Goal: Task Accomplishment & Management: Manage account settings

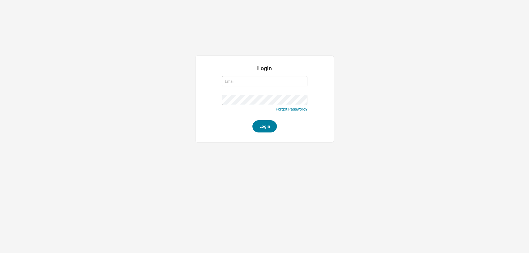
type input "westher@homeandstone.com"
click at [264, 126] on button "Login" at bounding box center [265, 126] width 24 height 12
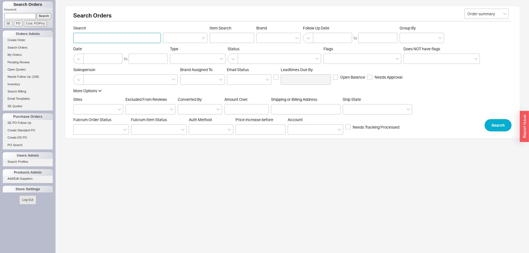
paste input "938638"
type input "938638"
click at [192, 40] on input at bounding box center [185, 38] width 44 height 10
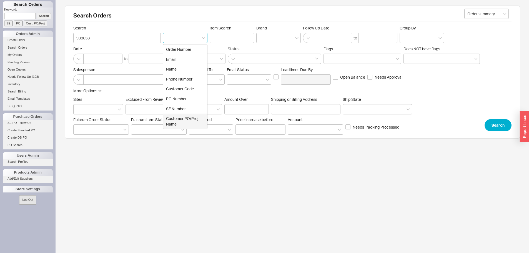
click at [193, 127] on div "Customer PO/Proj Name" at bounding box center [185, 121] width 44 height 15
type input "Customer PO/Proj Name"
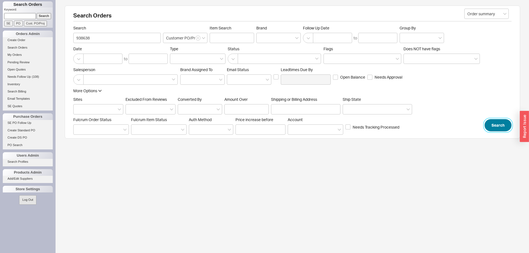
click at [494, 125] on button "Search" at bounding box center [498, 125] width 27 height 12
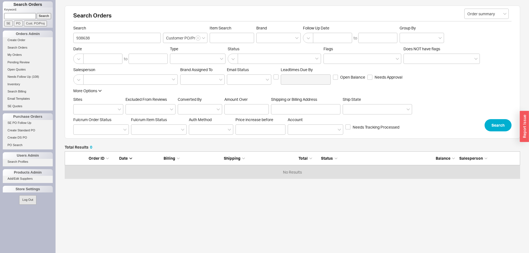
scroll to position [23, 451]
drag, startPoint x: 198, startPoint y: 38, endPoint x: 326, endPoint y: 59, distance: 128.9
click at [199, 38] on icon "button" at bounding box center [198, 37] width 2 height 3
click at [502, 122] on button "Search" at bounding box center [498, 125] width 27 height 12
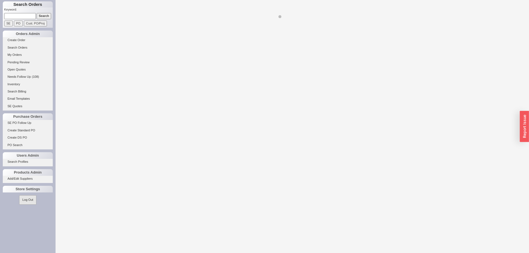
select select "LOW"
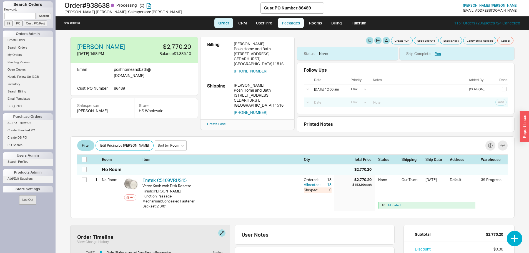
click at [295, 24] on link "Packages" at bounding box center [291, 23] width 26 height 10
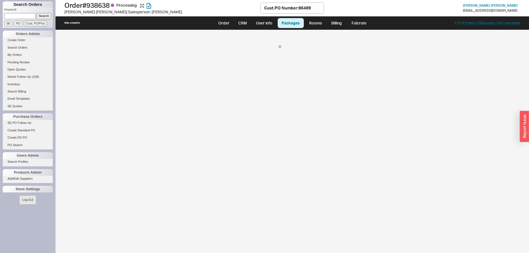
select select "8"
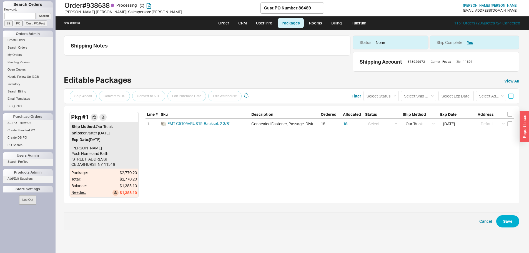
click at [510, 97] on input "checkbox" at bounding box center [511, 96] width 5 height 5
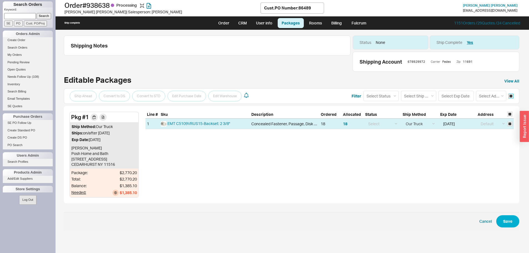
checkbox input "true"
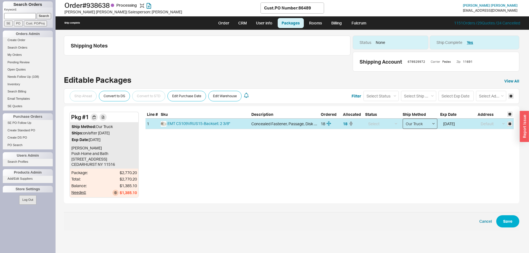
click at [432, 124] on select "Select Ground LTL Our Truck --------------- Customer Pickup - Showroom Customer…" at bounding box center [420, 124] width 35 height 10
select select "1"
click at [403, 119] on select "Select Ground LTL Our Truck --------------- Customer Pickup - Showroom Customer…" at bounding box center [420, 124] width 35 height 10
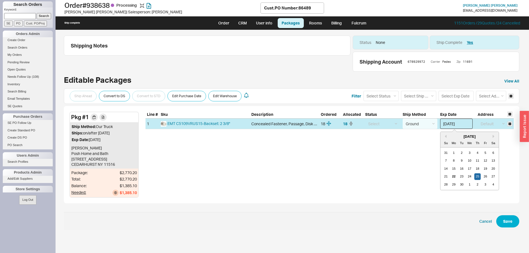
click at [448, 124] on input "09/25/2025" at bounding box center [456, 124] width 33 height 10
click at [453, 177] on div "22" at bounding box center [454, 176] width 7 height 7
type input "09/22/2025"
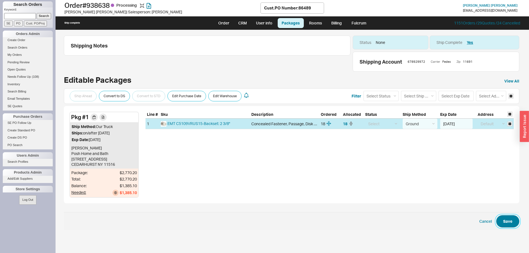
click at [509, 221] on button "Save" at bounding box center [507, 221] width 23 height 12
checkbox input "false"
select select "1"
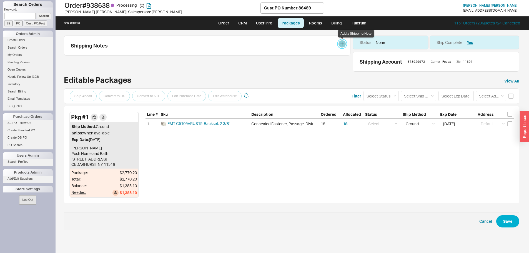
click at [341, 44] on button at bounding box center [342, 43] width 7 height 7
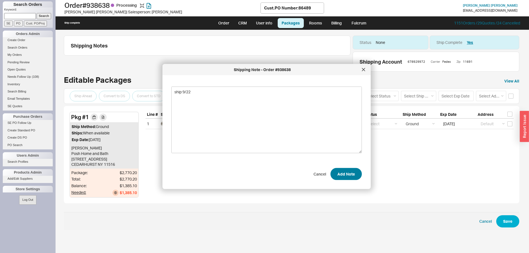
type textarea "ship 9/22"
click at [346, 174] on button "Add Note" at bounding box center [346, 174] width 31 height 12
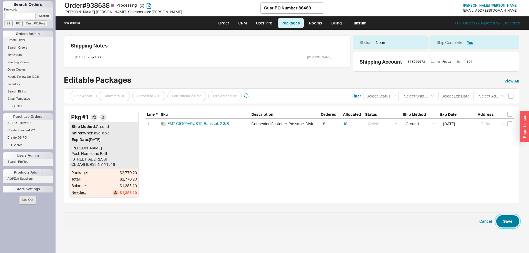
click at [505, 224] on button "Save" at bounding box center [507, 221] width 23 height 12
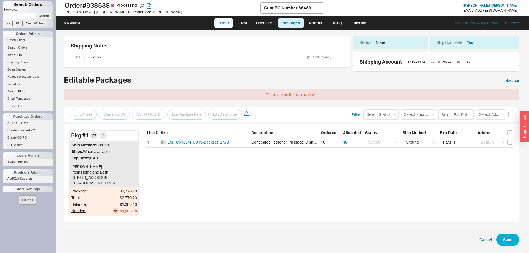
click at [223, 25] on link "Order" at bounding box center [223, 23] width 19 height 10
select select "LOW"
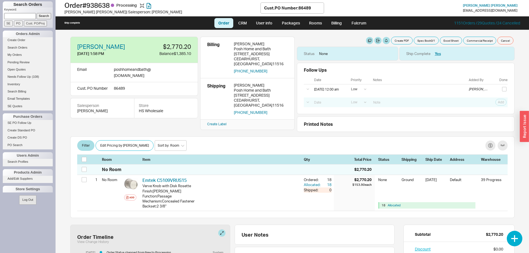
paste input "940535"
type input "940535"
click at [45, 14] on input "Search" at bounding box center [44, 16] width 15 height 6
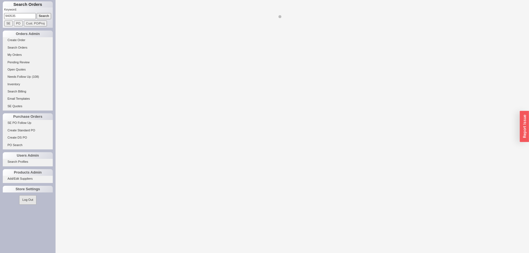
select select "LOW"
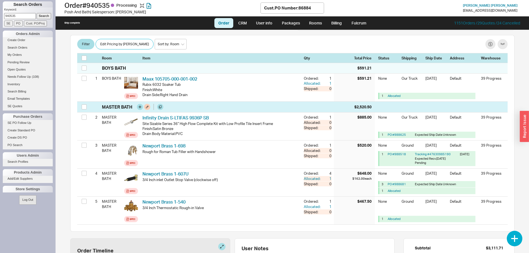
scroll to position [111, 0]
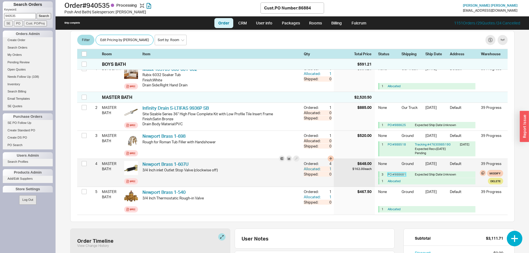
click at [397, 173] on link "PO # 988681" at bounding box center [397, 175] width 18 height 4
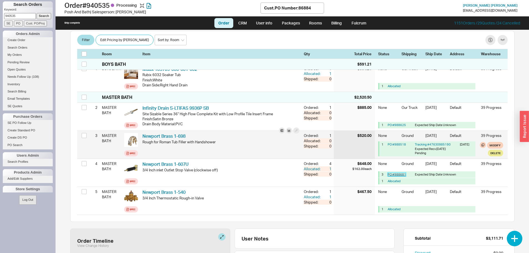
scroll to position [83, 0]
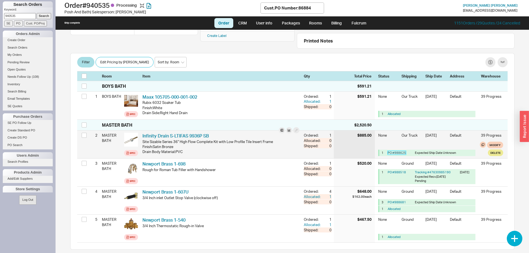
click at [393, 152] on link "PO # 988625" at bounding box center [397, 153] width 18 height 4
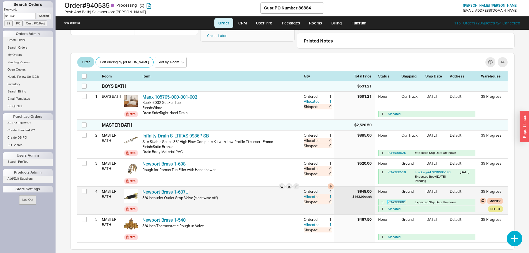
click at [394, 201] on link "PO # 988681" at bounding box center [397, 202] width 18 height 4
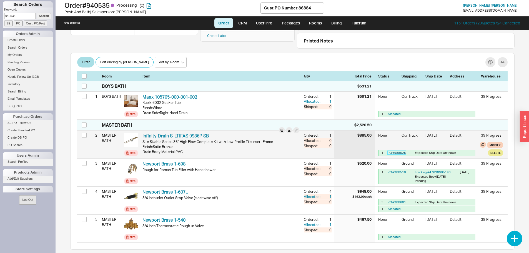
click at [389, 154] on link "PO # 988625" at bounding box center [397, 153] width 18 height 4
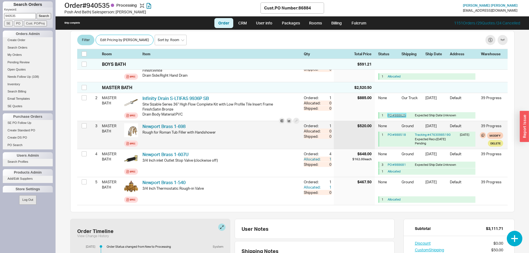
scroll to position [111, 0]
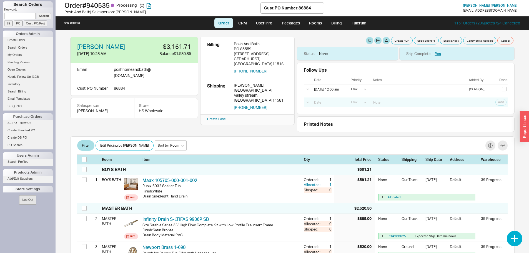
select select "LOW"
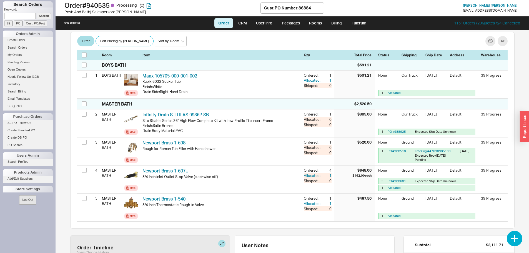
scroll to position [111, 0]
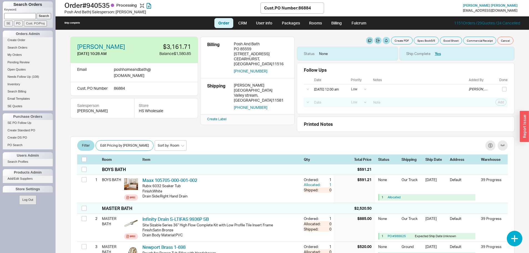
select select "LOW"
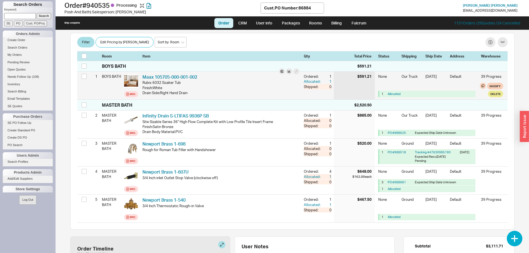
scroll to position [111, 0]
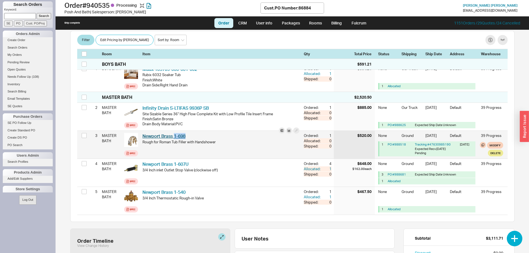
drag, startPoint x: 196, startPoint y: 135, endPoint x: 174, endPoint y: 134, distance: 21.4
click at [174, 134] on div "Newport Brass 1-698 NBB 1-698" at bounding box center [221, 136] width 157 height 6
copy link "1-698"
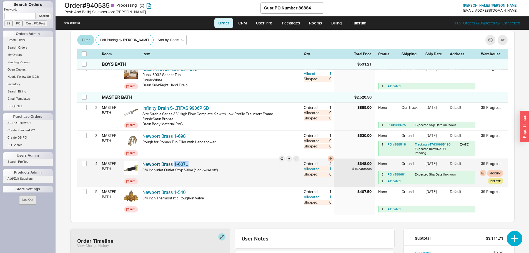
drag, startPoint x: 196, startPoint y: 161, endPoint x: 174, endPoint y: 161, distance: 22.2
click at [174, 161] on div "Newport Brass 1-607U NBB 1-607U" at bounding box center [221, 164] width 157 height 6
copy link "1-607U"
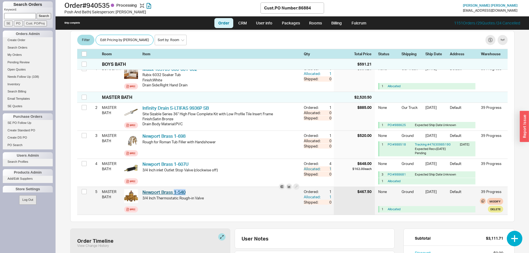
drag, startPoint x: 190, startPoint y: 192, endPoint x: 174, endPoint y: 190, distance: 16.2
click at [174, 190] on div "Newport Brass 1-540 NBB 1-540" at bounding box center [221, 192] width 157 height 6
copy link "1-540"
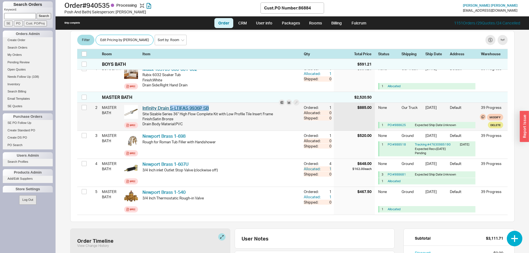
drag, startPoint x: 223, startPoint y: 109, endPoint x: 169, endPoint y: 105, distance: 53.7
click at [169, 105] on div "Infinity Drain S-LTIFAS 9936P SB IFN SLTIFAS9936PSB" at bounding box center [221, 108] width 157 height 6
copy link "S-LTIFAS 9936P SB"
